Goal: Book appointment/travel/reservation

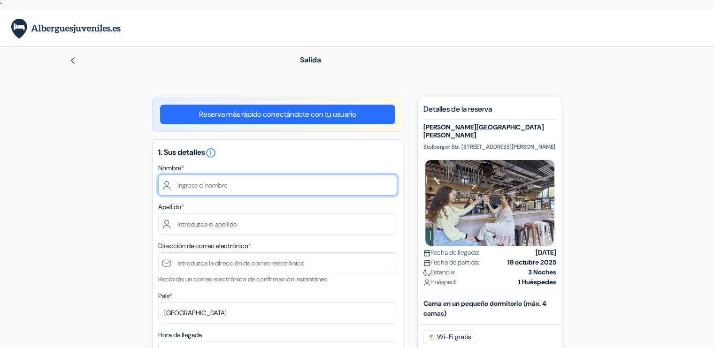
click at [247, 184] on input "text" at bounding box center [277, 185] width 239 height 21
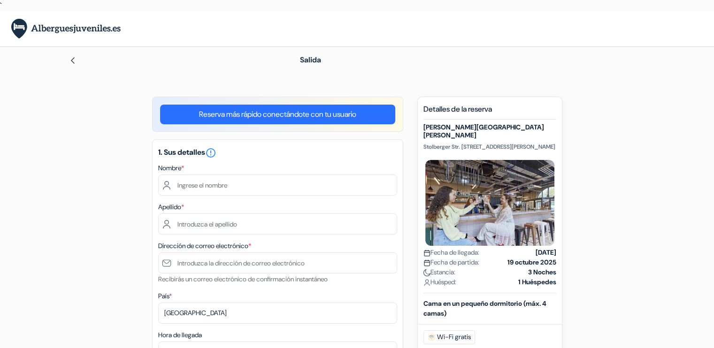
click at [323, 165] on div "Nombre *" at bounding box center [277, 178] width 239 height 33
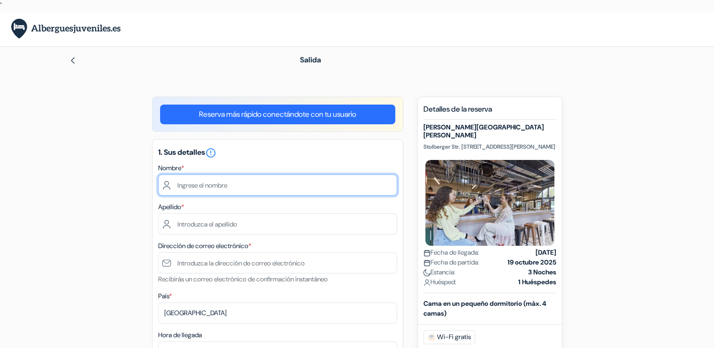
click at [224, 182] on input "text" at bounding box center [277, 185] width 239 height 21
type input "[PERSON_NAME]"
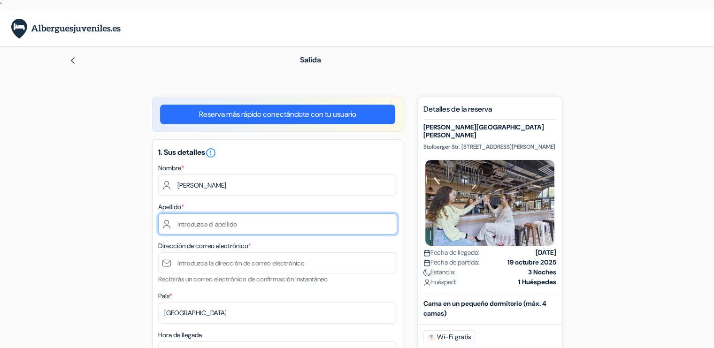
click at [188, 222] on input "text" at bounding box center [277, 224] width 239 height 21
type input "Calles [PERSON_NAME]"
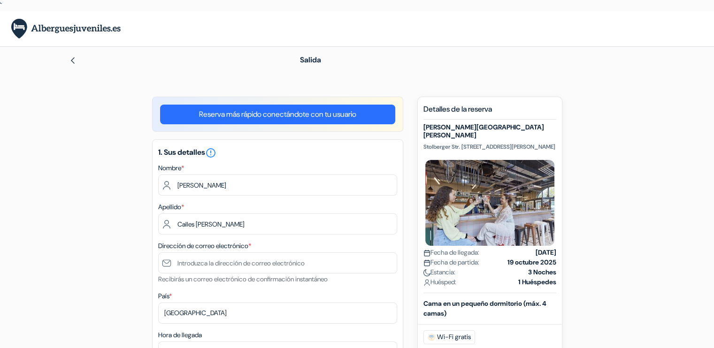
click at [400, 213] on div "1. Sus detalles error_outline Nombre * [PERSON_NAME] Apellido * Calles [PERSON_…" at bounding box center [277, 301] width 251 height 325
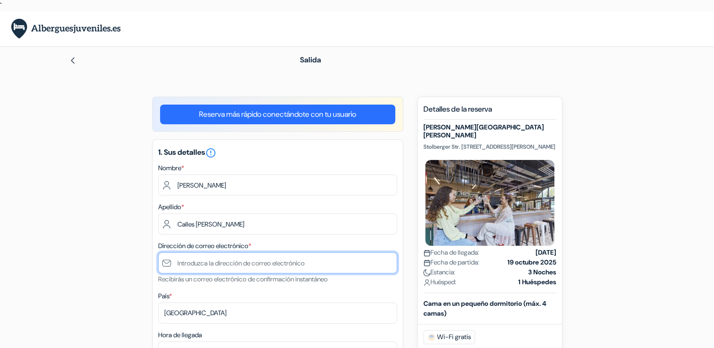
click at [309, 263] on input "text" at bounding box center [277, 263] width 239 height 21
type input "[EMAIL_ADDRESS][DOMAIN_NAME]"
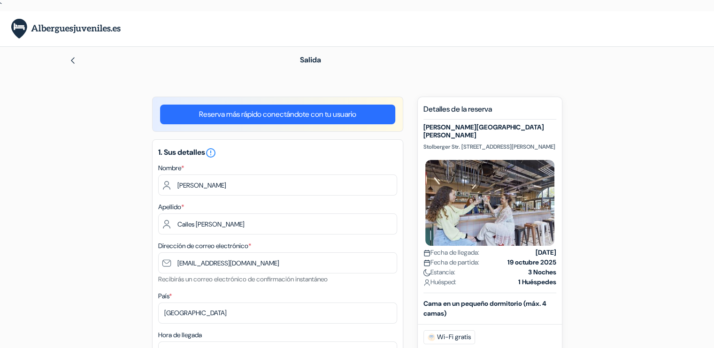
click at [357, 294] on div "País * Selecciona país Abjasia Afganistán Albania Alemania Andorra Angola Angui…" at bounding box center [277, 307] width 239 height 33
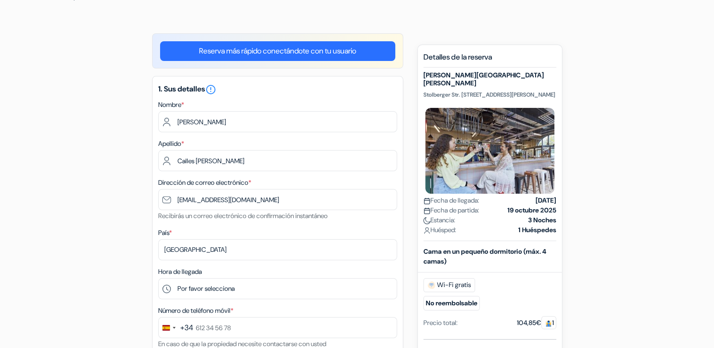
scroll to position [85, 0]
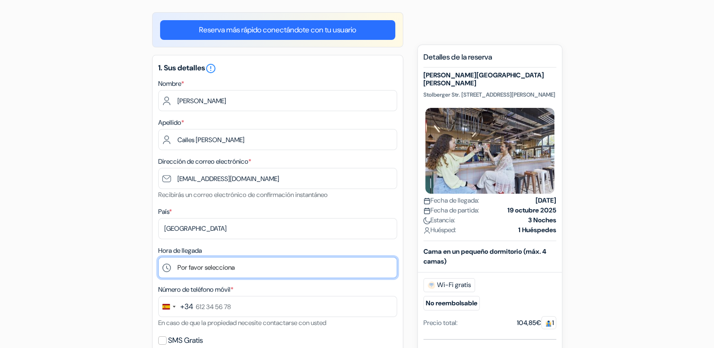
click at [312, 272] on select "Por favor selecciona 1:00 2:00 3:00 4:00 5:00 6:00 7:00 8:00 9:00 10:00 11:00 1…" at bounding box center [277, 267] width 239 height 21
click at [282, 263] on select "Por favor selecciona 1:00 2:00 3:00 4:00 5:00 6:00 7:00 8:00 9:00 10:00 11:00 1…" at bounding box center [277, 267] width 239 height 21
select select "17"
click at [158, 258] on select "Por favor selecciona 1:00 2:00 3:00 4:00 5:00 6:00 7:00 8:00 9:00 10:00 11:00 1…" at bounding box center [277, 267] width 239 height 21
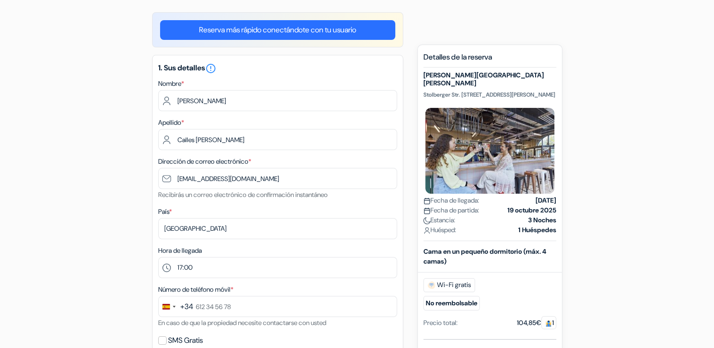
click at [275, 246] on div "Hora de llegada Por favor selecciona 1:00 2:00 3:00 4:00 5:00 6:00 7:00 8:00 9:…" at bounding box center [277, 261] width 239 height 33
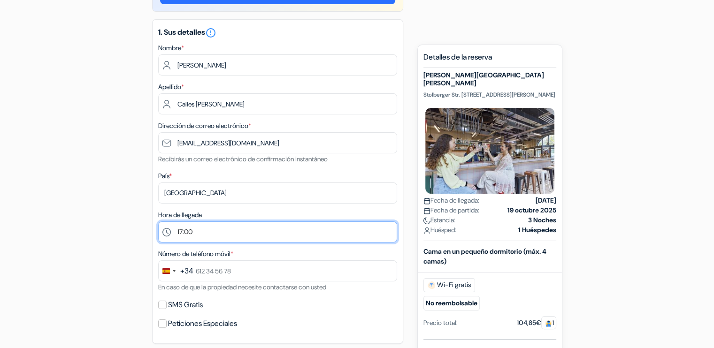
click at [296, 236] on select "Por favor selecciona 1:00 2:00 3:00 4:00 5:00 6:00 7:00 8:00 9:00 10:00 11:00 1…" at bounding box center [277, 232] width 239 height 21
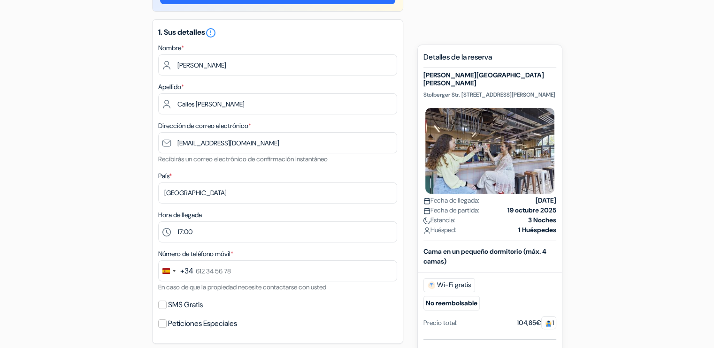
click at [334, 252] on div "Número de teléfono móvil * +34 244 results found No results found Afghanistan +…" at bounding box center [277, 270] width 239 height 45
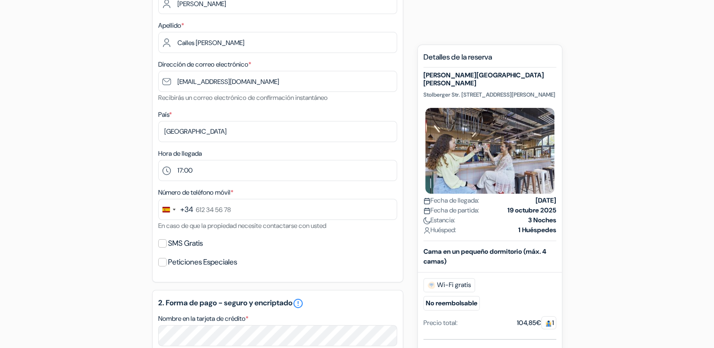
scroll to position [182, 0]
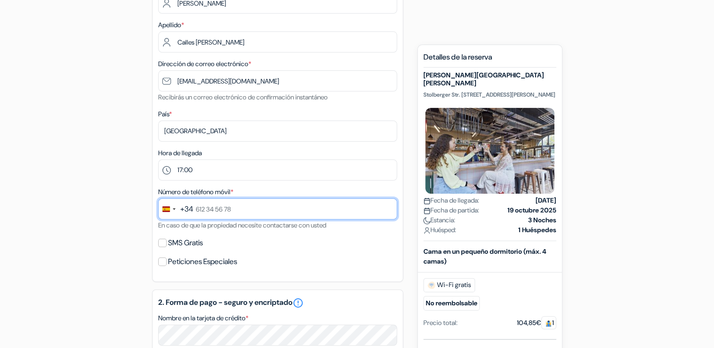
click at [270, 201] on input "text" at bounding box center [277, 209] width 239 height 21
type input "610 88 74 10"
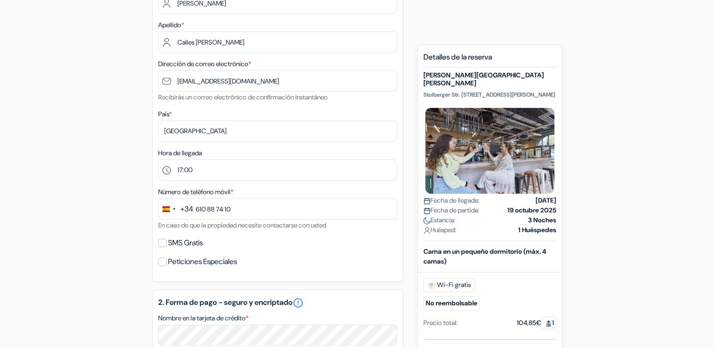
click at [313, 235] on div "1. Sus detalles error_outline Nombre * Javier Apellido * Calles Bujan Dirección…" at bounding box center [277, 119] width 251 height 325
click at [162, 242] on input "SMS Gratis" at bounding box center [162, 243] width 8 height 8
checkbox input "true"
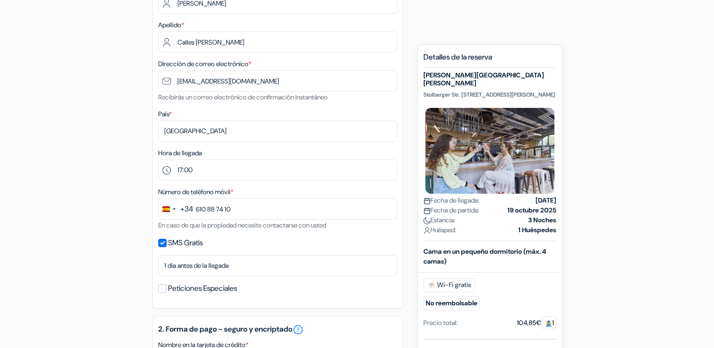
click at [217, 239] on div "SMS Gratis" at bounding box center [277, 243] width 239 height 13
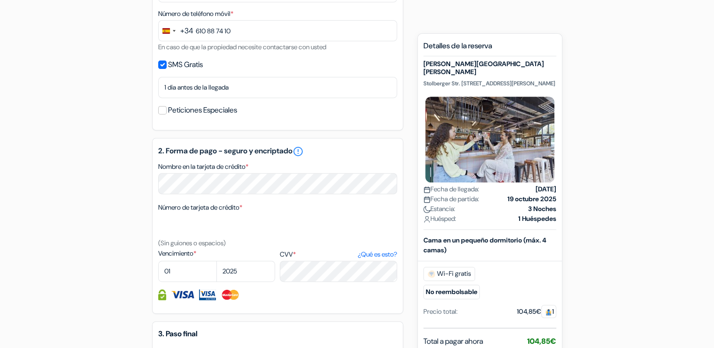
scroll to position [363, 0]
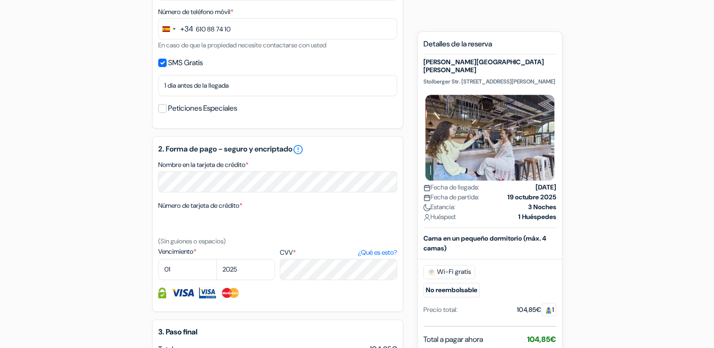
click at [368, 241] on div "Número de tarjeta de crédito * (Sin guiones o espacios)" at bounding box center [277, 223] width 239 height 47
click at [180, 272] on select "01 02 03 04 05 06 07 08 09 10 11 12" at bounding box center [187, 269] width 59 height 21
select select "03"
click at [158, 260] on select "01 02 03 04 05 06 07 08 09 10 11 12" at bounding box center [187, 269] width 59 height 21
click at [240, 270] on select "2025 2026 2027 2028 2029 2030 2031 2032 2033 2034 2035 2036 2037 2038 2039 2040…" at bounding box center [245, 269] width 59 height 21
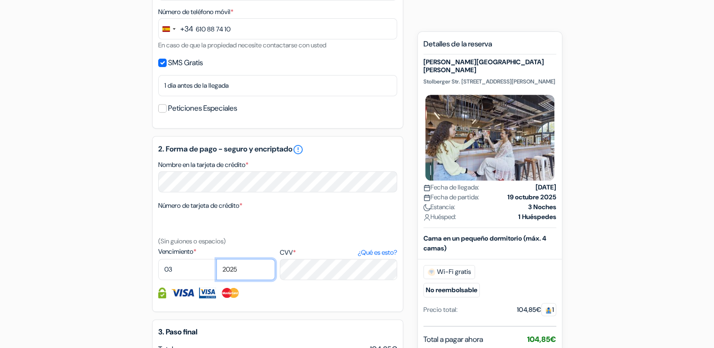
select select "2031"
click at [216, 260] on select "2025 2026 2027 2028 2029 2030 2031 2032 2033 2034 2035 2036 2037 2038 2039 2040…" at bounding box center [245, 269] width 59 height 21
click at [298, 299] on div at bounding box center [277, 293] width 239 height 11
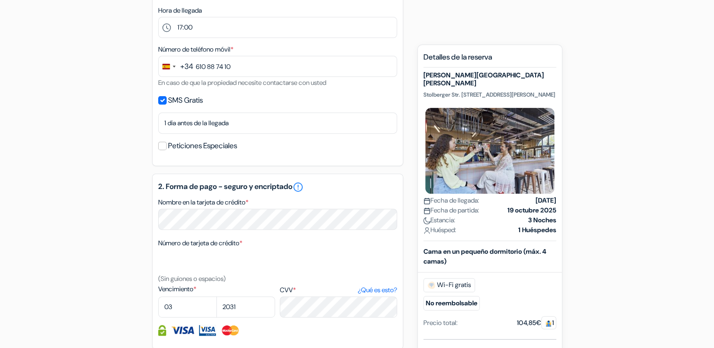
scroll to position [532, 0]
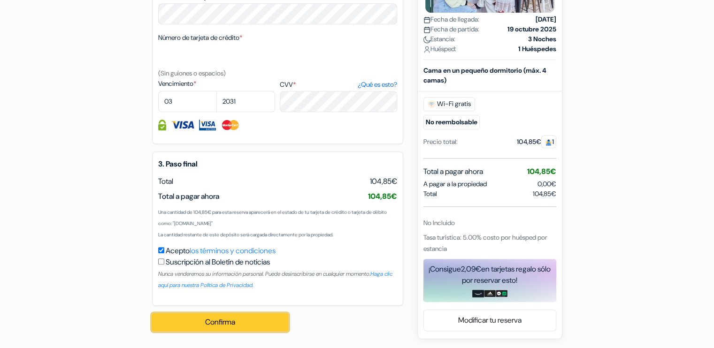
click at [246, 318] on button "Confirma Loading..." at bounding box center [220, 323] width 136 height 18
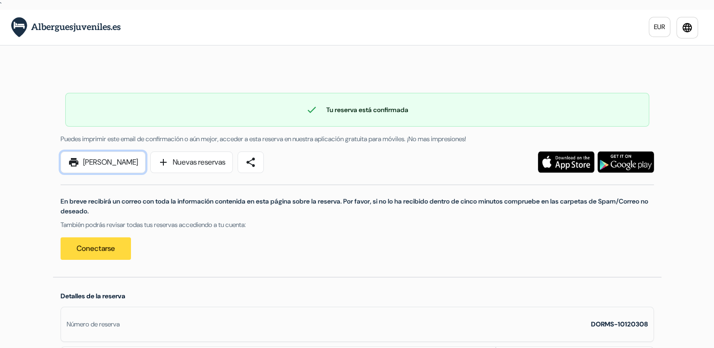
click at [118, 160] on link "print [PERSON_NAME]" at bounding box center [103, 163] width 85 height 22
